Goal: Information Seeking & Learning: Learn about a topic

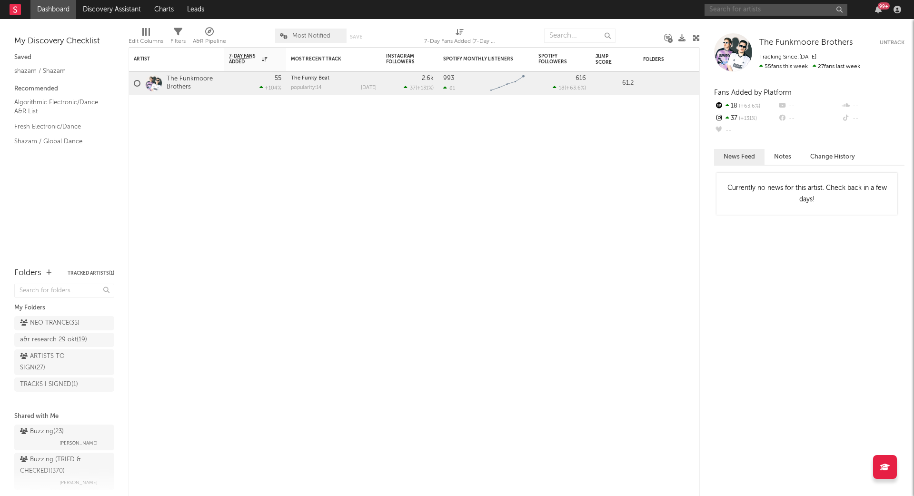
click at [775, 12] on input "text" at bounding box center [776, 10] width 143 height 12
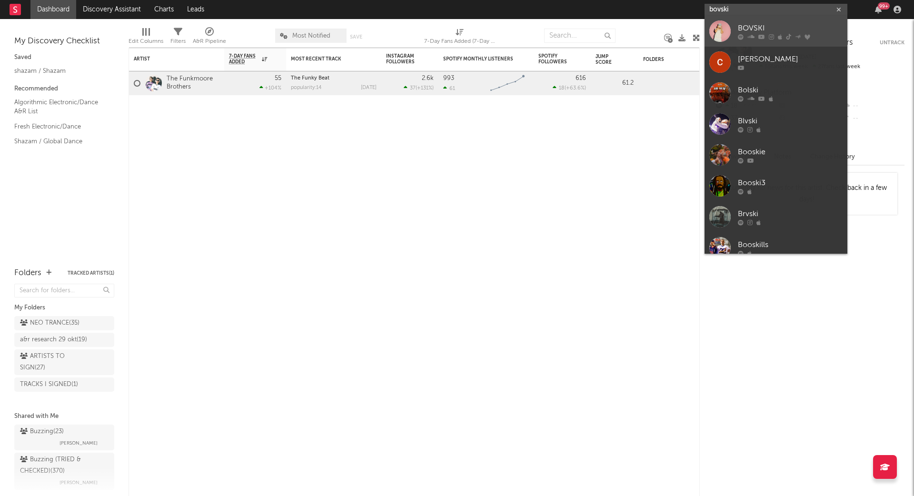
type input "bovski"
click at [779, 20] on link "BOVSKI" at bounding box center [776, 31] width 143 height 31
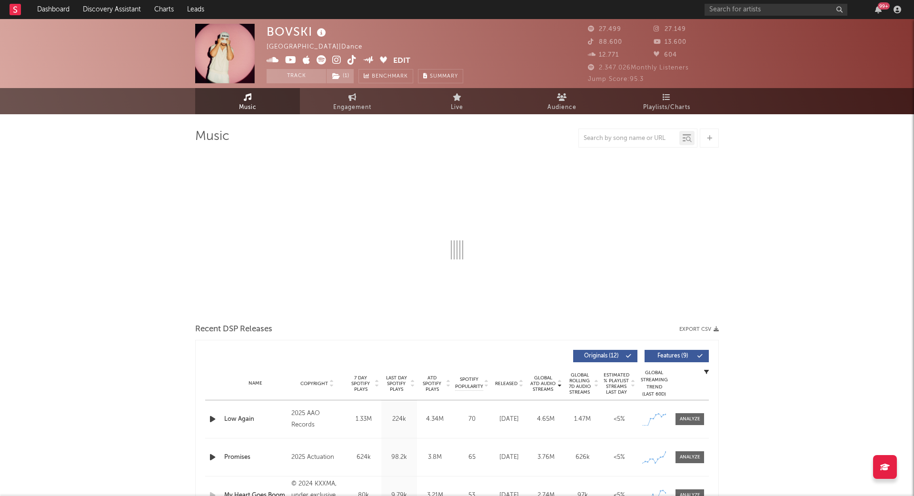
select select "6m"
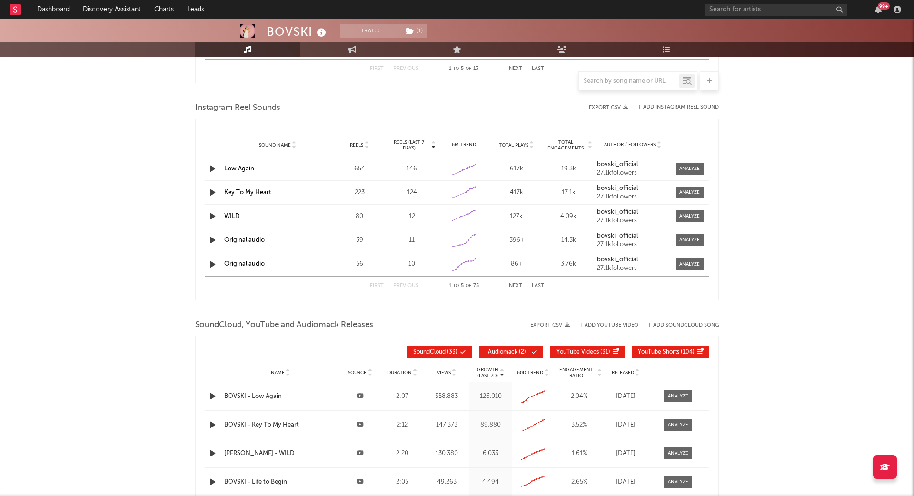
scroll to position [838, 0]
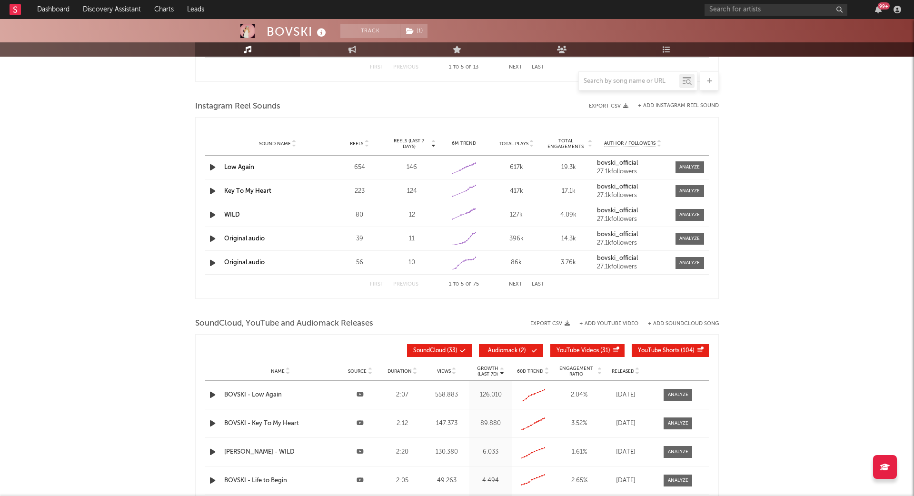
click at [517, 282] on button "Next" at bounding box center [515, 284] width 13 height 5
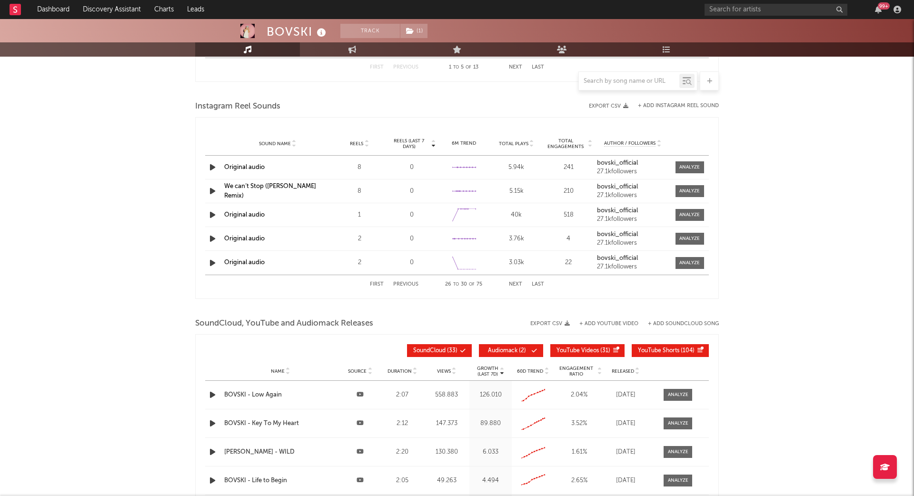
click at [517, 282] on button "Next" at bounding box center [515, 284] width 13 height 5
click at [496, 283] on div "First Previous 31 to 35 of 75 Next Last" at bounding box center [457, 284] width 174 height 19
click at [400, 282] on button "Previous" at bounding box center [405, 284] width 25 height 5
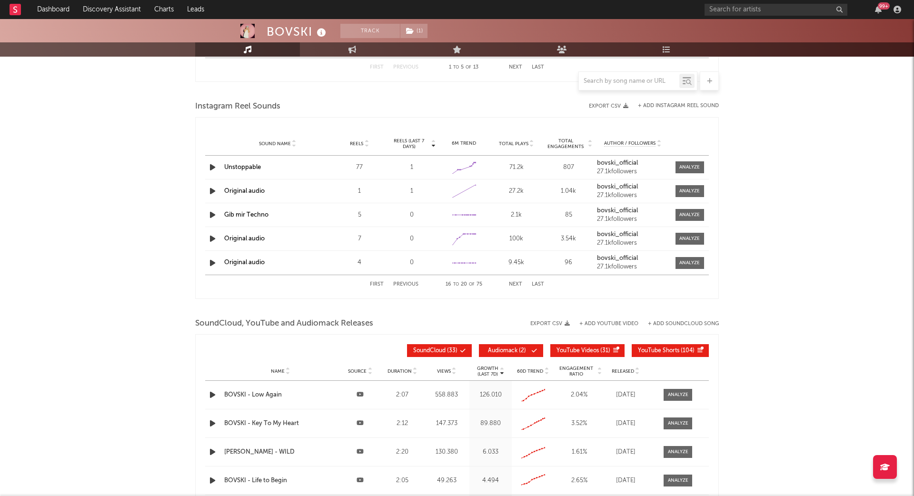
click at [400, 282] on button "Previous" at bounding box center [405, 284] width 25 height 5
click at [541, 282] on button "Last" at bounding box center [538, 284] width 12 height 5
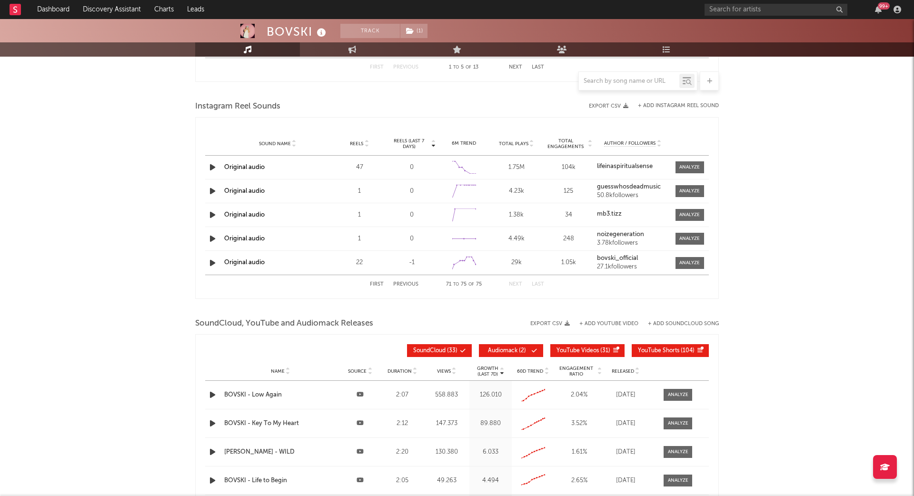
click at [612, 256] on strong "bovski_official" at bounding box center [617, 258] width 41 height 6
